Goal: Task Accomplishment & Management: Manage account settings

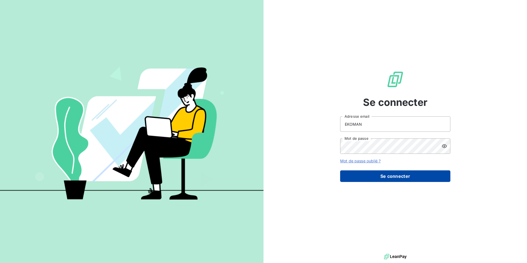
click at [400, 178] on button "Se connecter" at bounding box center [395, 176] width 110 height 12
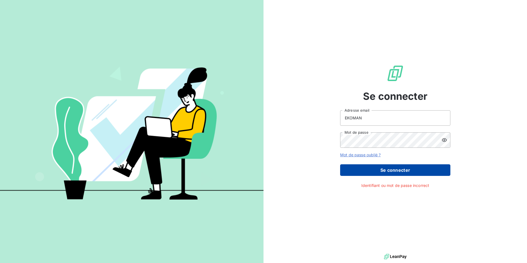
click at [406, 169] on button "Se connecter" at bounding box center [395, 170] width 110 height 12
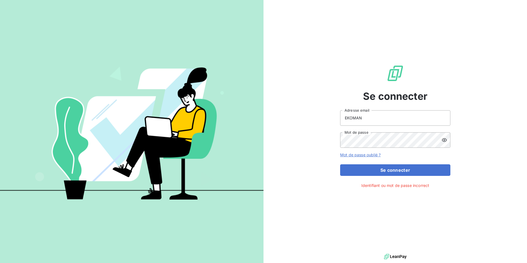
click at [446, 138] on icon at bounding box center [445, 140] width 6 height 6
click at [478, 175] on div "Se connecter EKOMAN Adresse email Mot de passe Mot de passe oublié ? Se connect…" at bounding box center [396, 126] width 264 height 253
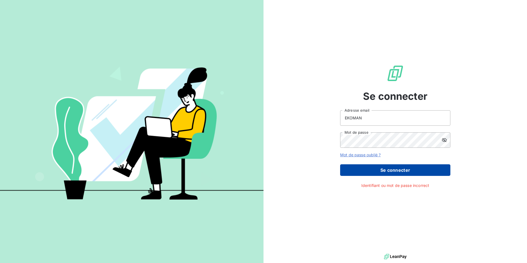
click at [424, 174] on button "Se connecter" at bounding box center [395, 170] width 110 height 12
click at [429, 168] on button "Se connecter" at bounding box center [395, 170] width 110 height 12
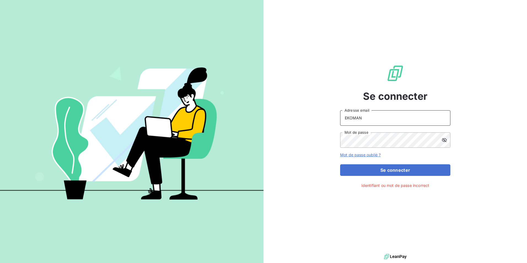
click at [424, 119] on input "EKOMAN" at bounding box center [395, 117] width 110 height 15
type input "E"
type input "[EMAIL_ADDRESS][DOMAIN_NAME]"
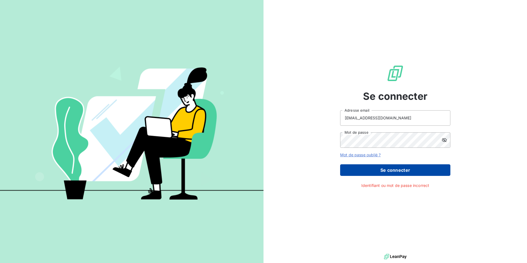
click at [413, 171] on button "Se connecter" at bounding box center [395, 170] width 110 height 12
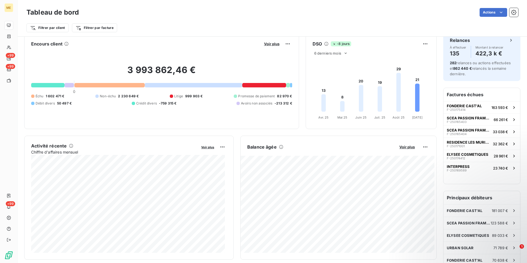
scroll to position [28, 0]
